Goal: Task Accomplishment & Management: Use online tool/utility

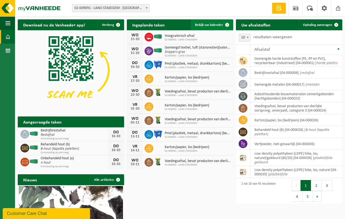
click at [206, 24] on span "Bekijk uw kalender" at bounding box center [209, 25] width 28 height 4
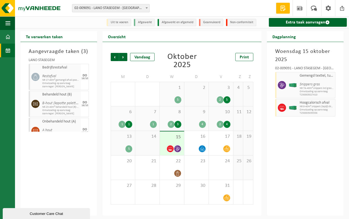
scroll to position [13, 0]
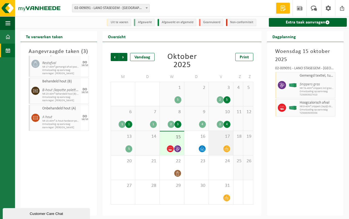
click at [220, 140] on div "17" at bounding box center [221, 143] width 24 height 24
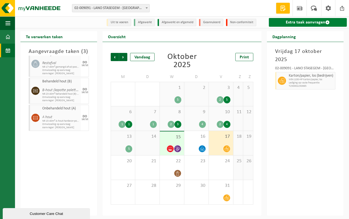
click at [296, 21] on link "Extra taak aanvragen" at bounding box center [308, 22] width 78 height 9
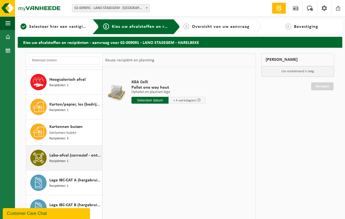
scroll to position [437, 0]
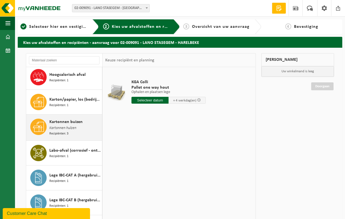
click at [67, 119] on span "Kartonnen buizen" at bounding box center [65, 122] width 33 height 7
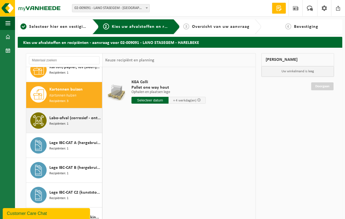
scroll to position [477, 0]
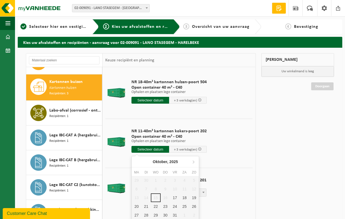
click at [148, 148] on input "text" at bounding box center [151, 149] width 38 height 7
click at [174, 197] on div "17" at bounding box center [175, 197] width 10 height 9
type input "Van 2025-10-17"
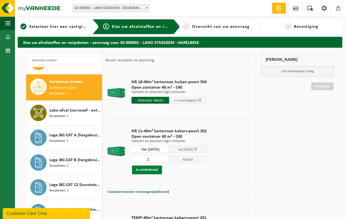
click at [144, 168] on button "In winkelmand" at bounding box center [147, 170] width 30 height 9
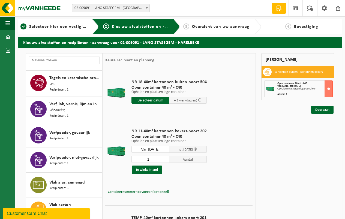
scroll to position [913, 0]
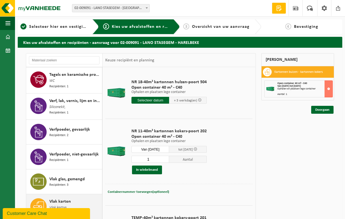
click at [63, 198] on span "Vlak karton" at bounding box center [60, 201] width 22 height 7
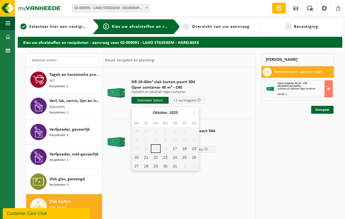
click at [147, 99] on input "text" at bounding box center [150, 100] width 37 height 7
click at [174, 147] on div "17" at bounding box center [175, 148] width 10 height 9
type input "Van 2025-10-17"
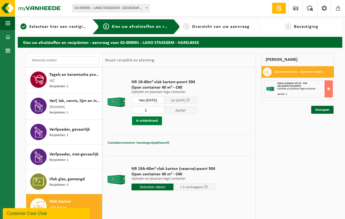
click at [147, 119] on button "In winkelmand" at bounding box center [147, 121] width 30 height 9
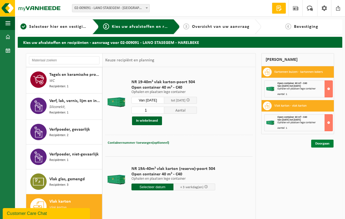
click at [320, 143] on link "Doorgaan" at bounding box center [322, 144] width 22 height 8
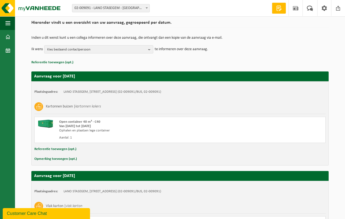
scroll to position [115, 0]
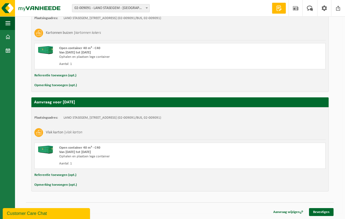
click at [320, 207] on div "Aanvraag wijzigen Bevestigen" at bounding box center [180, 205] width 308 height 6
click at [321, 210] on link "Bevestigen" at bounding box center [321, 212] width 25 height 8
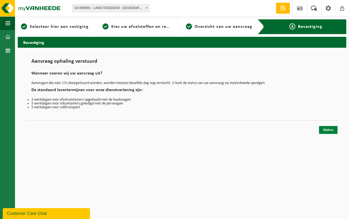
click at [328, 128] on link "Sluiten" at bounding box center [328, 130] width 19 height 8
